Goal: Task Accomplishment & Management: Manage account settings

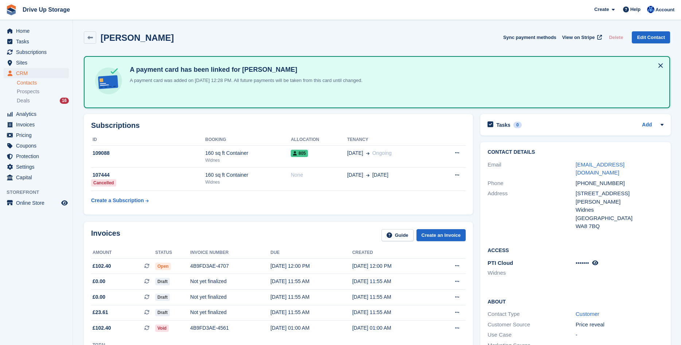
drag, startPoint x: 89, startPoint y: 38, endPoint x: 89, endPoint y: 45, distance: 6.6
click at [89, 38] on icon at bounding box center [90, 37] width 5 height 5
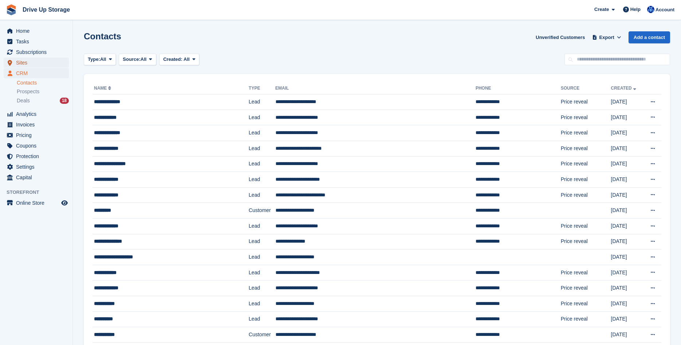
click at [38, 64] on span "Sites" at bounding box center [38, 63] width 44 height 10
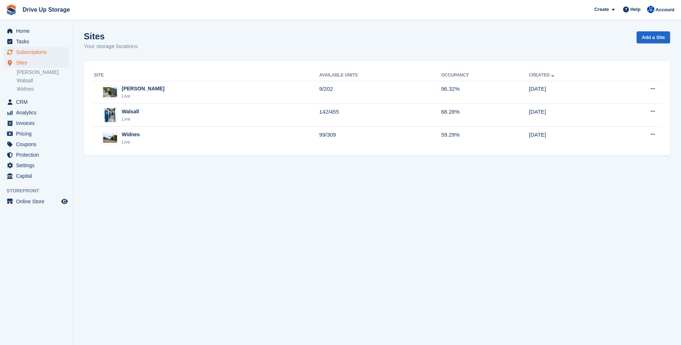
click at [39, 52] on span "Subscriptions" at bounding box center [38, 52] width 44 height 10
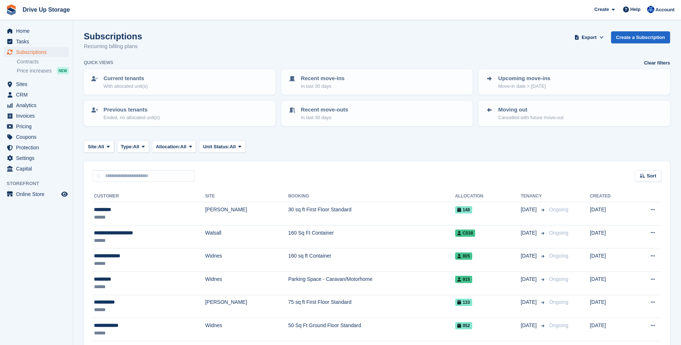
click at [39, 51] on span "Subscriptions" at bounding box center [38, 52] width 44 height 10
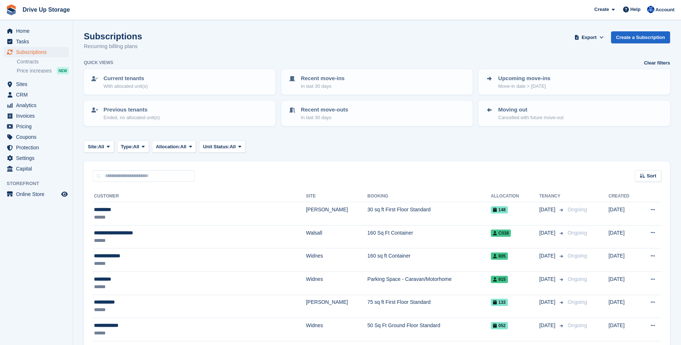
click at [39, 51] on span "Subscriptions" at bounding box center [38, 52] width 44 height 10
click at [108, 148] on icon at bounding box center [108, 146] width 3 height 5
click at [108, 202] on link "Widnes" at bounding box center [118, 203] width 63 height 13
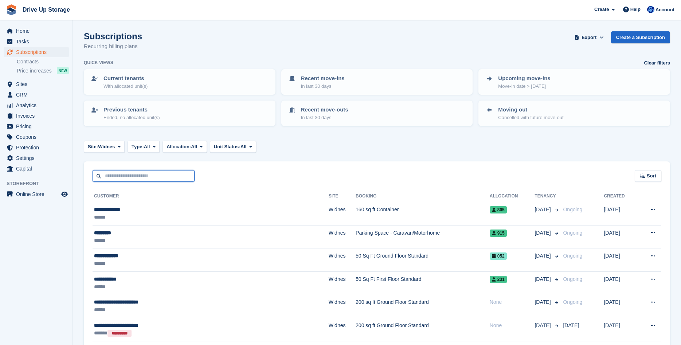
click at [108, 175] on input "text" at bounding box center [144, 176] width 102 height 12
type input "*****"
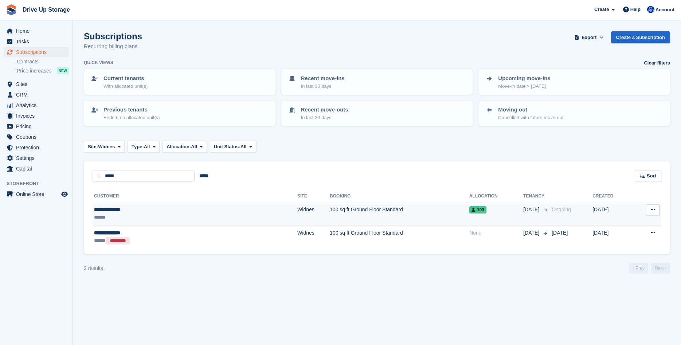
click at [120, 211] on div "**********" at bounding box center [147, 210] width 106 height 8
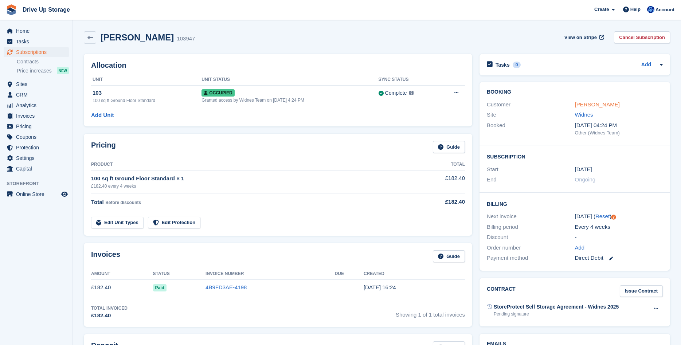
click at [582, 103] on link "Ms.Grace Gorst" at bounding box center [597, 104] width 45 height 6
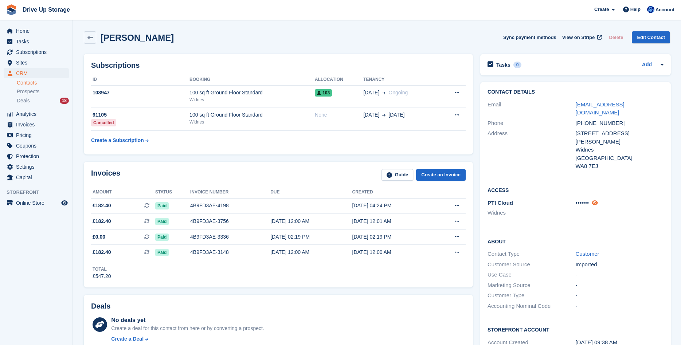
click at [597, 200] on icon at bounding box center [595, 202] width 6 height 5
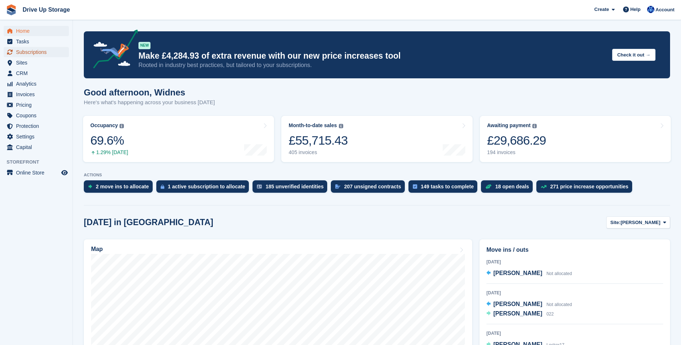
drag, startPoint x: 41, startPoint y: 54, endPoint x: 52, endPoint y: 56, distance: 10.8
click at [42, 54] on span "Subscriptions" at bounding box center [38, 52] width 44 height 10
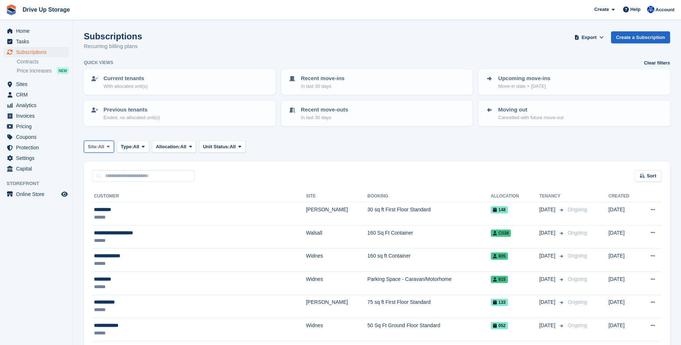
click at [108, 145] on icon at bounding box center [108, 146] width 3 height 5
click at [104, 201] on link "Widnes" at bounding box center [118, 203] width 63 height 13
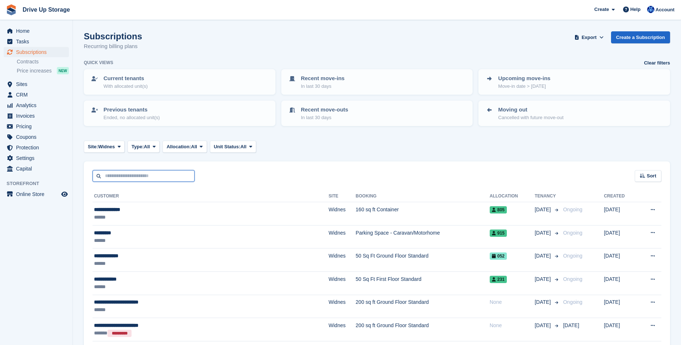
click at [111, 179] on input "text" at bounding box center [144, 176] width 102 height 12
type input "********"
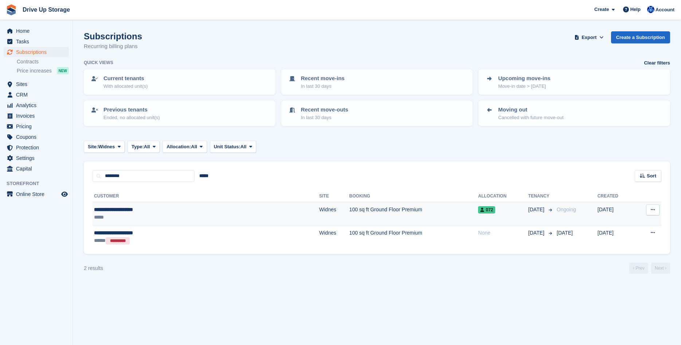
click at [126, 208] on div "**********" at bounding box center [157, 210] width 127 height 8
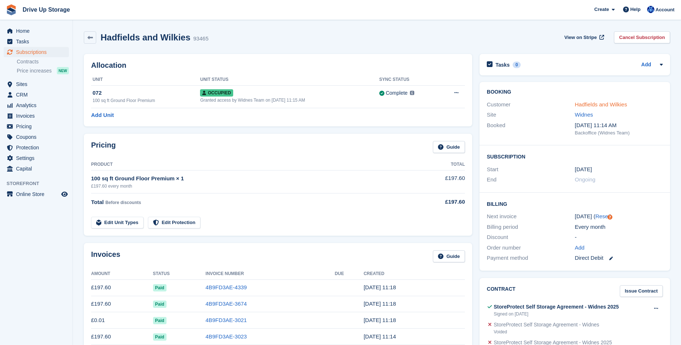
click at [579, 105] on link "Hadfields and Wilkies" at bounding box center [601, 104] width 52 height 6
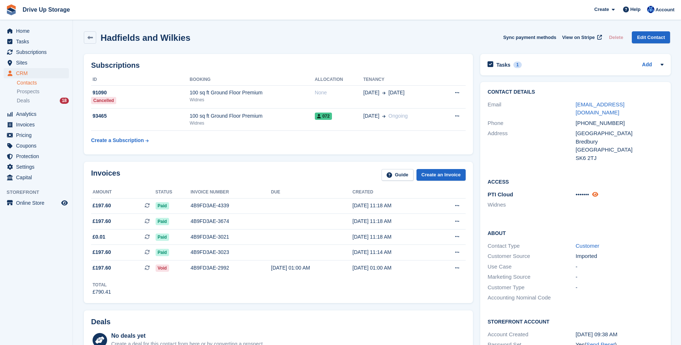
click at [598, 192] on icon at bounding box center [596, 194] width 6 height 5
click at [516, 63] on div "1" at bounding box center [518, 65] width 8 height 7
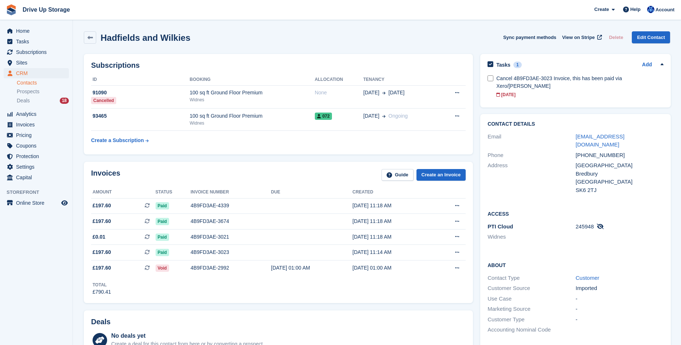
click at [474, 0] on span "Drive Up Storage Create Subscription Invoice Contact Deal Discount Page Help Ch…" at bounding box center [340, 10] width 681 height 20
click at [661, 64] on icon at bounding box center [663, 65] width 6 height 6
